Goal: Information Seeking & Learning: Check status

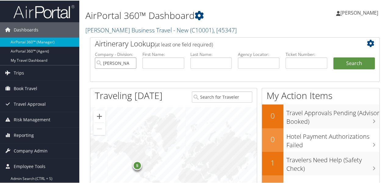
click at [132, 64] on input "Christopherson Business Travel - New" at bounding box center [115, 62] width 41 height 11
click at [163, 62] on input "text" at bounding box center [162, 62] width 41 height 11
type input "scott"
type input "smith"
click at [370, 45] on icon at bounding box center [372, 42] width 10 height 7
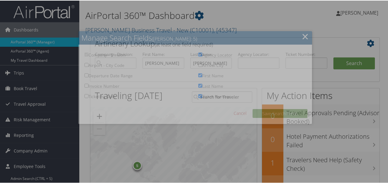
checkbox input "true"
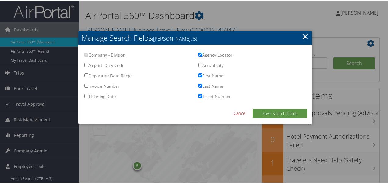
click at [302, 35] on link "×" at bounding box center [305, 36] width 7 height 12
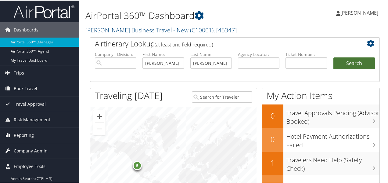
click at [348, 65] on button "Search" at bounding box center [353, 63] width 41 height 12
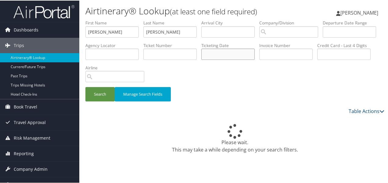
click at [255, 56] on input "text" at bounding box center [227, 53] width 53 height 11
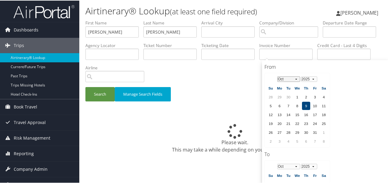
click at [296, 78] on select "Jan Feb Mar Apr May Jun Jul Aug Sep Oct Nov Dec" at bounding box center [288, 78] width 23 height 5
click at [325, 122] on td "23" at bounding box center [324, 123] width 8 height 8
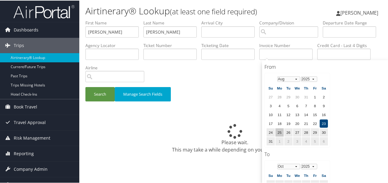
click at [279, 130] on td "25" at bounding box center [279, 131] width 8 height 8
click at [323, 119] on td "23" at bounding box center [324, 123] width 8 height 8
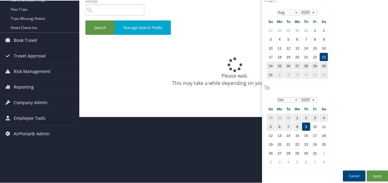
scroll to position [67, 0]
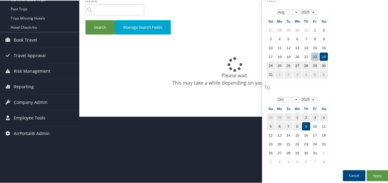
click at [316, 52] on td "22" at bounding box center [315, 56] width 8 height 8
click at [298, 98] on select "Jan Feb Mar Apr May Jun Jul Aug Sep Oct Nov Dec" at bounding box center [288, 98] width 23 height 5
click at [297, 100] on select "Jan Feb Mar Apr May Jun Jul Aug Sep Oct Nov Dec" at bounding box center [288, 98] width 23 height 5
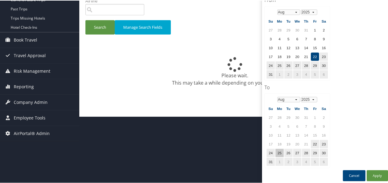
click at [279, 149] on td "25" at bounding box center [279, 152] width 8 height 8
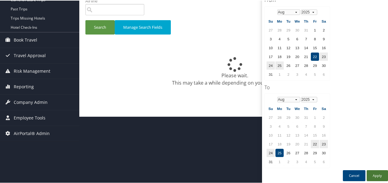
click at [378, 175] on button "Apply" at bounding box center [376, 174] width 21 height 11
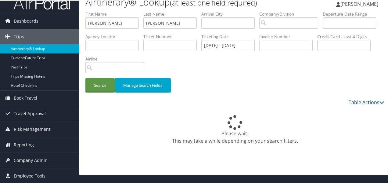
scroll to position [0, 0]
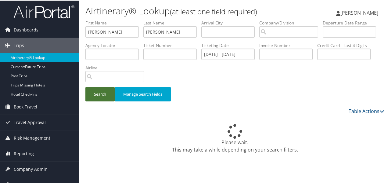
click at [105, 94] on button "Search" at bounding box center [99, 93] width 29 height 14
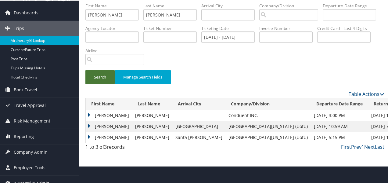
scroll to position [25, 0]
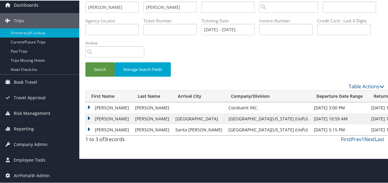
click at [90, 117] on td "ROBERT SCOTT" at bounding box center [109, 118] width 46 height 11
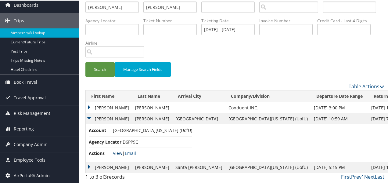
click at [117, 152] on link "View" at bounding box center [117, 152] width 9 height 6
click at [86, 166] on td "ROBERT SCOTT" at bounding box center [109, 166] width 46 height 11
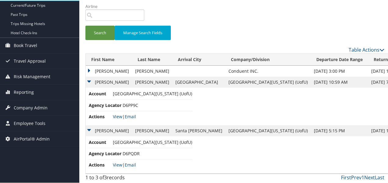
scroll to position [62, 0]
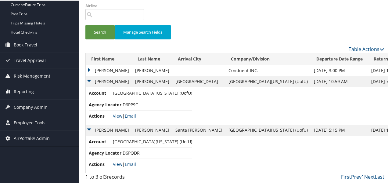
click at [112, 161] on li "Actions View | Email" at bounding box center [140, 163] width 103 height 11
click at [116, 163] on link "View" at bounding box center [117, 163] width 9 height 6
click at [89, 69] on td "BRANDON SCOTT" at bounding box center [109, 69] width 46 height 11
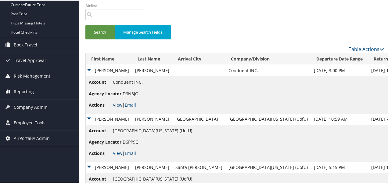
click at [116, 105] on link "View" at bounding box center [117, 104] width 9 height 6
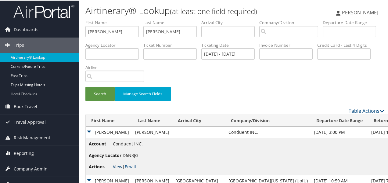
scroll to position [0, 0]
click at [255, 53] on input "08/22/2025 - 08/25/2025" at bounding box center [227, 53] width 53 height 11
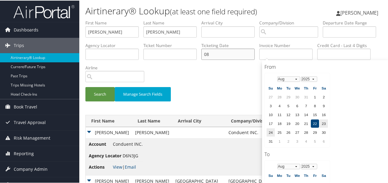
type input "0"
click at [323, 37] on input "text" at bounding box center [349, 31] width 53 height 11
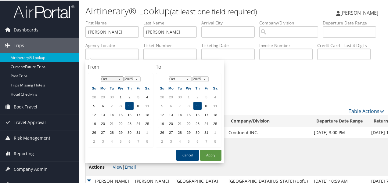
click at [121, 77] on select "Jan Feb Mar Apr May Jun Jul Aug Sep Oct Nov Dec" at bounding box center [112, 78] width 23 height 5
click at [140, 97] on td "1" at bounding box center [138, 96] width 8 height 8
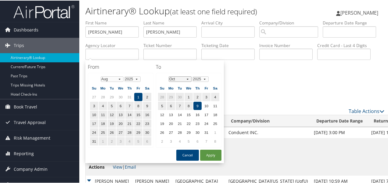
click at [187, 78] on select "Jan Feb Mar Apr May Jun Jul Aug Sep Oct Nov Dec" at bounding box center [180, 78] width 23 height 5
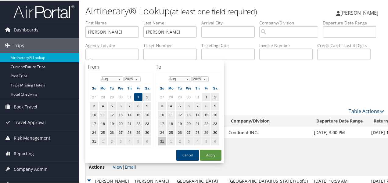
click at [159, 140] on td "31" at bounding box center [162, 140] width 8 height 8
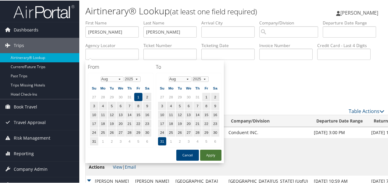
click at [216, 152] on button "Apply" at bounding box center [210, 154] width 21 height 11
type input "08/01/2025 - 08/31/2025"
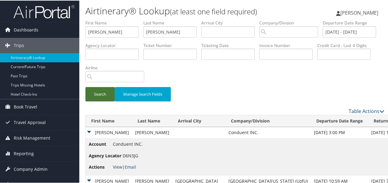
click at [105, 95] on button "Search" at bounding box center [99, 93] width 29 height 14
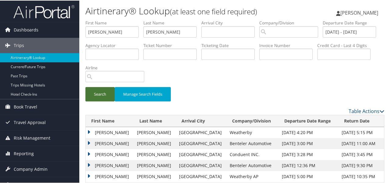
scroll to position [25, 0]
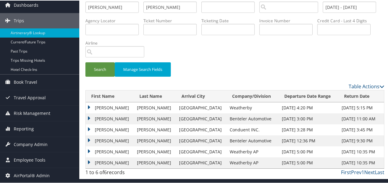
click at [89, 149] on td "Scott" at bounding box center [110, 150] width 48 height 11
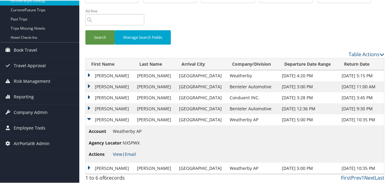
scroll to position [58, 0]
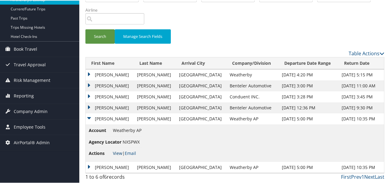
click at [117, 153] on link "View" at bounding box center [117, 152] width 9 height 6
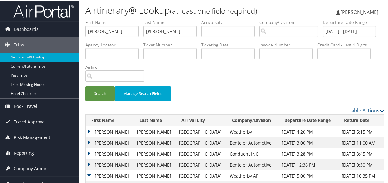
scroll to position [0, 0]
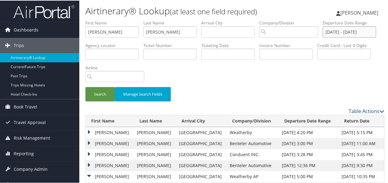
click at [323, 37] on input "08/01/2025 - 08/31/2025" at bounding box center [349, 31] width 53 height 11
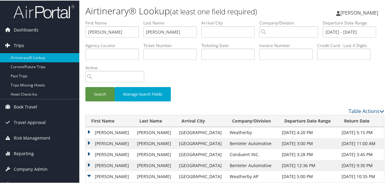
drag, startPoint x: 119, startPoint y: 53, endPoint x: 0, endPoint y: 52, distance: 118.9
click at [0, 52] on link "Trips" at bounding box center [39, 44] width 79 height 15
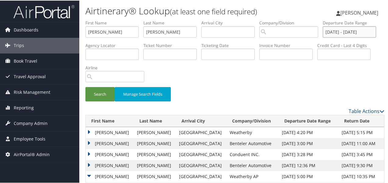
click at [323, 37] on input "08/01/2025 - 08/31/2025" at bounding box center [349, 31] width 53 height 11
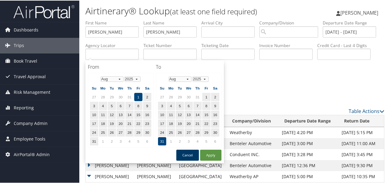
click at [192, 154] on button "Cancel" at bounding box center [187, 154] width 23 height 11
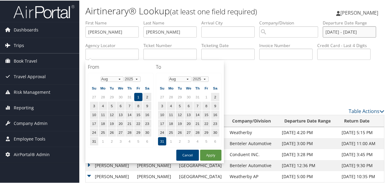
drag, startPoint x: 137, startPoint y: 53, endPoint x: 1, endPoint y: 44, distance: 136.6
click at [1, 44] on div "Dashboards AirPortal 360™ (Manager) AirPortal 360™ (Agent) My Travel Dashboard …" at bounding box center [195, 120] width 390 height 240
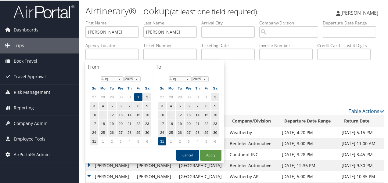
click at [321, 85] on div "Search Manage Search Fields" at bounding box center [235, 63] width 308 height 88
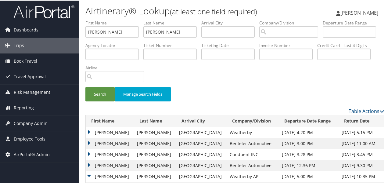
drag, startPoint x: 180, startPoint y: 53, endPoint x: 351, endPoint y: 82, distance: 173.7
click at [351, 82] on div "Search Manage Search Fields" at bounding box center [235, 63] width 308 height 88
click at [323, 37] on input "text" at bounding box center [349, 31] width 53 height 11
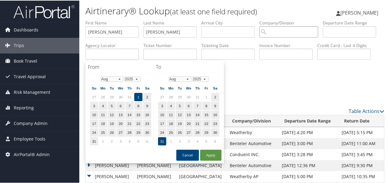
click at [295, 30] on input "search" at bounding box center [288, 31] width 59 height 11
click at [323, 37] on input "text" at bounding box center [349, 31] width 53 height 11
click at [120, 79] on select "Jan Feb Mar Apr May Jun Jul Aug Sep Oct Nov Dec" at bounding box center [112, 78] width 23 height 5
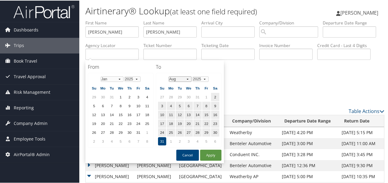
click at [188, 78] on select "Jan Feb Mar Apr May Jun Jul Aug Sep Oct Nov Dec" at bounding box center [180, 78] width 23 height 5
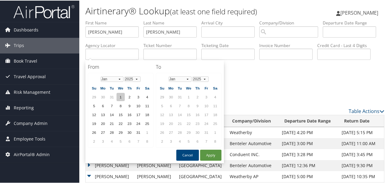
click at [119, 95] on td "1" at bounding box center [120, 96] width 8 height 8
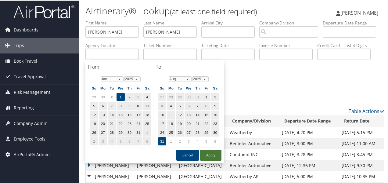
click at [212, 153] on button "Apply" at bounding box center [210, 154] width 21 height 11
type input "01/01/2025 - 08/31/2025"
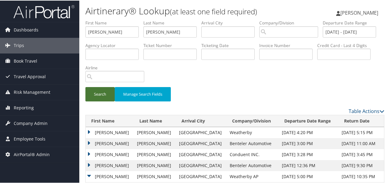
click at [101, 90] on button "Search" at bounding box center [99, 93] width 29 height 14
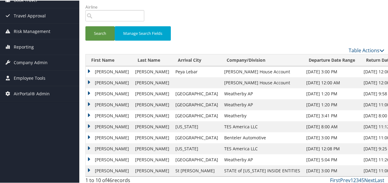
scroll to position [64, 0]
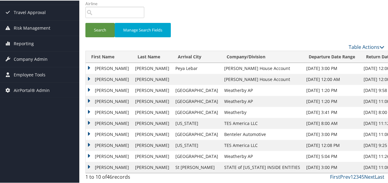
click at [378, 178] on link "Last" at bounding box center [379, 176] width 9 height 7
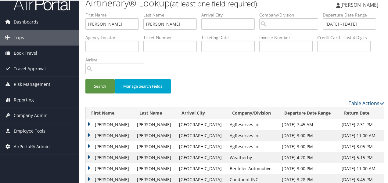
scroll to position [0, 0]
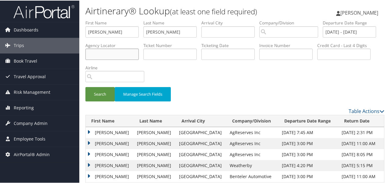
paste input "2NRQCE"
type input "2NRQCE"
click at [204, 96] on div "Search Manage Search Fields" at bounding box center [235, 96] width 308 height 20
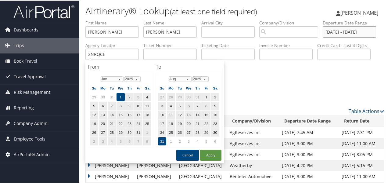
click at [323, 37] on input "01/01/2025 - 08/31/2025" at bounding box center [349, 31] width 53 height 11
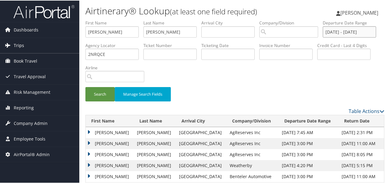
drag, startPoint x: 136, startPoint y: 54, endPoint x: 0, endPoint y: 44, distance: 136.7
click at [0, 44] on div "Dashboards AirPortal 360™ (Manager) AirPortal 360™ (Agent) My Travel Dashboard …" at bounding box center [195, 118] width 390 height 236
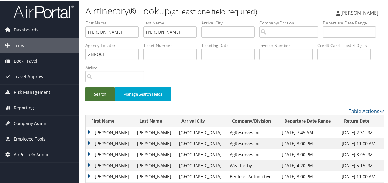
click at [110, 92] on button "Search" at bounding box center [99, 93] width 29 height 14
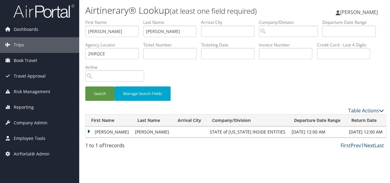
click at [90, 130] on td "Scott" at bounding box center [109, 131] width 46 height 11
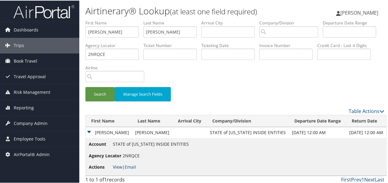
click at [116, 165] on link "View" at bounding box center [117, 166] width 9 height 6
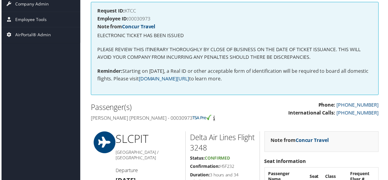
scroll to position [30, 0]
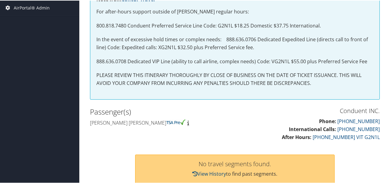
scroll to position [30, 0]
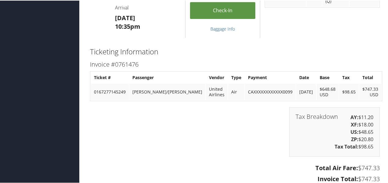
scroll to position [1646, 0]
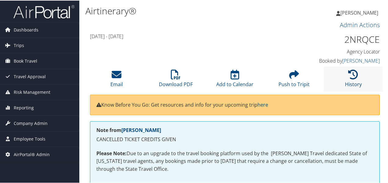
click at [352, 76] on icon at bounding box center [353, 74] width 10 height 10
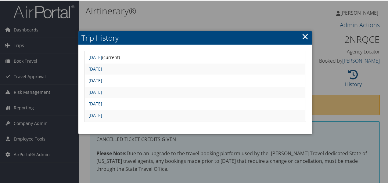
click at [102, 80] on link "[DATE]" at bounding box center [95, 80] width 14 height 6
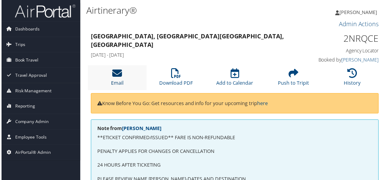
click at [112, 71] on icon at bounding box center [117, 74] width 10 height 10
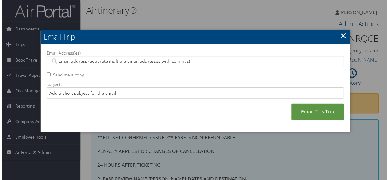
click at [95, 63] on input "Email Address(es):" at bounding box center [194, 62] width 291 height 6
type input "[PERSON_NAME].[PERSON_NAME]@"
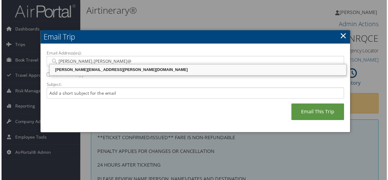
click at [84, 68] on div "angela.cain@cbtravel.com" at bounding box center [197, 70] width 297 height 6
type input "angela.cain@cbtravel.com"
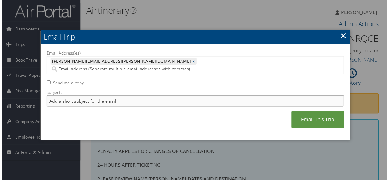
click at [90, 96] on input "Subject:" at bounding box center [194, 101] width 299 height 11
drag, startPoint x: 61, startPoint y: 94, endPoint x: 38, endPoint y: 90, distance: 22.5
click at [39, 90] on div "Email Address(es): angela.cain@cbtravel.com angela.cain@cbtravel.com × Send me …" at bounding box center [195, 92] width 312 height 97
type input "Scott Smith Travel"
click at [306, 112] on link "Email This Trip" at bounding box center [318, 120] width 53 height 17
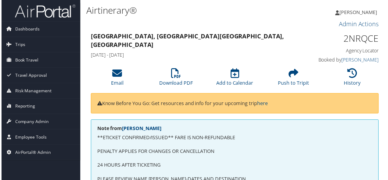
click at [342, 79] on li "History" at bounding box center [352, 78] width 59 height 25
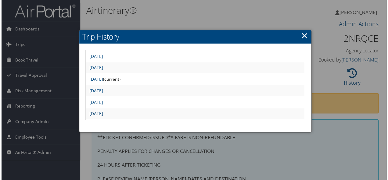
click at [102, 114] on link "Mon Oct 7 15:24:13 MDT 2024" at bounding box center [95, 115] width 14 height 6
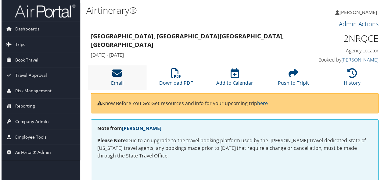
click at [112, 78] on icon at bounding box center [117, 74] width 10 height 10
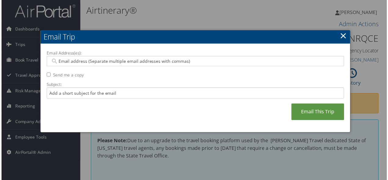
click at [344, 38] on link "×" at bounding box center [344, 36] width 7 height 12
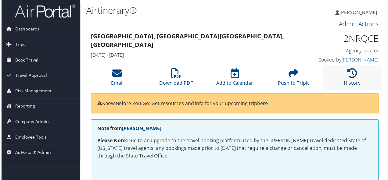
click at [349, 73] on icon at bounding box center [353, 74] width 10 height 10
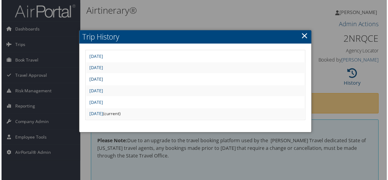
click at [102, 78] on link "Tue Oct 8 11:16:43 MDT 2024" at bounding box center [95, 80] width 14 height 6
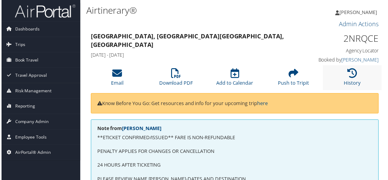
click at [344, 74] on li "History" at bounding box center [352, 78] width 59 height 25
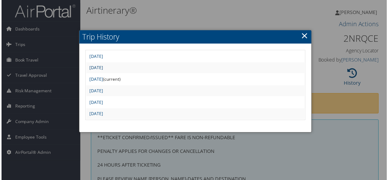
click at [102, 69] on link "[DATE]" at bounding box center [95, 68] width 14 height 6
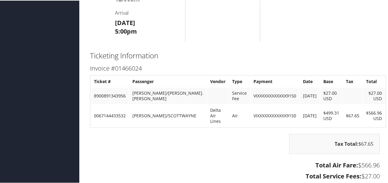
scroll to position [366, 0]
